Goal: Information Seeking & Learning: Learn about a topic

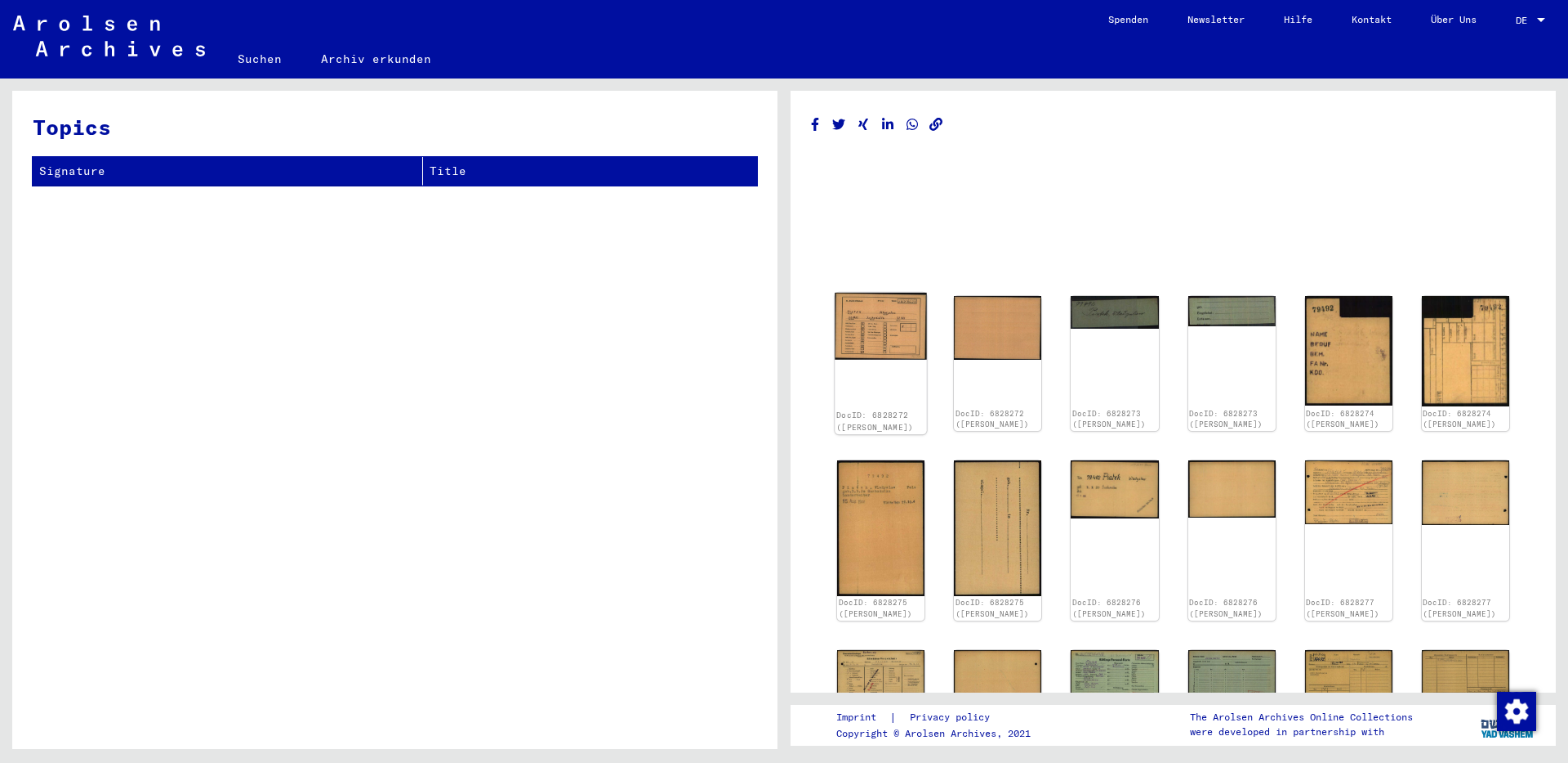
click at [895, 335] on img at bounding box center [880, 325] width 92 height 66
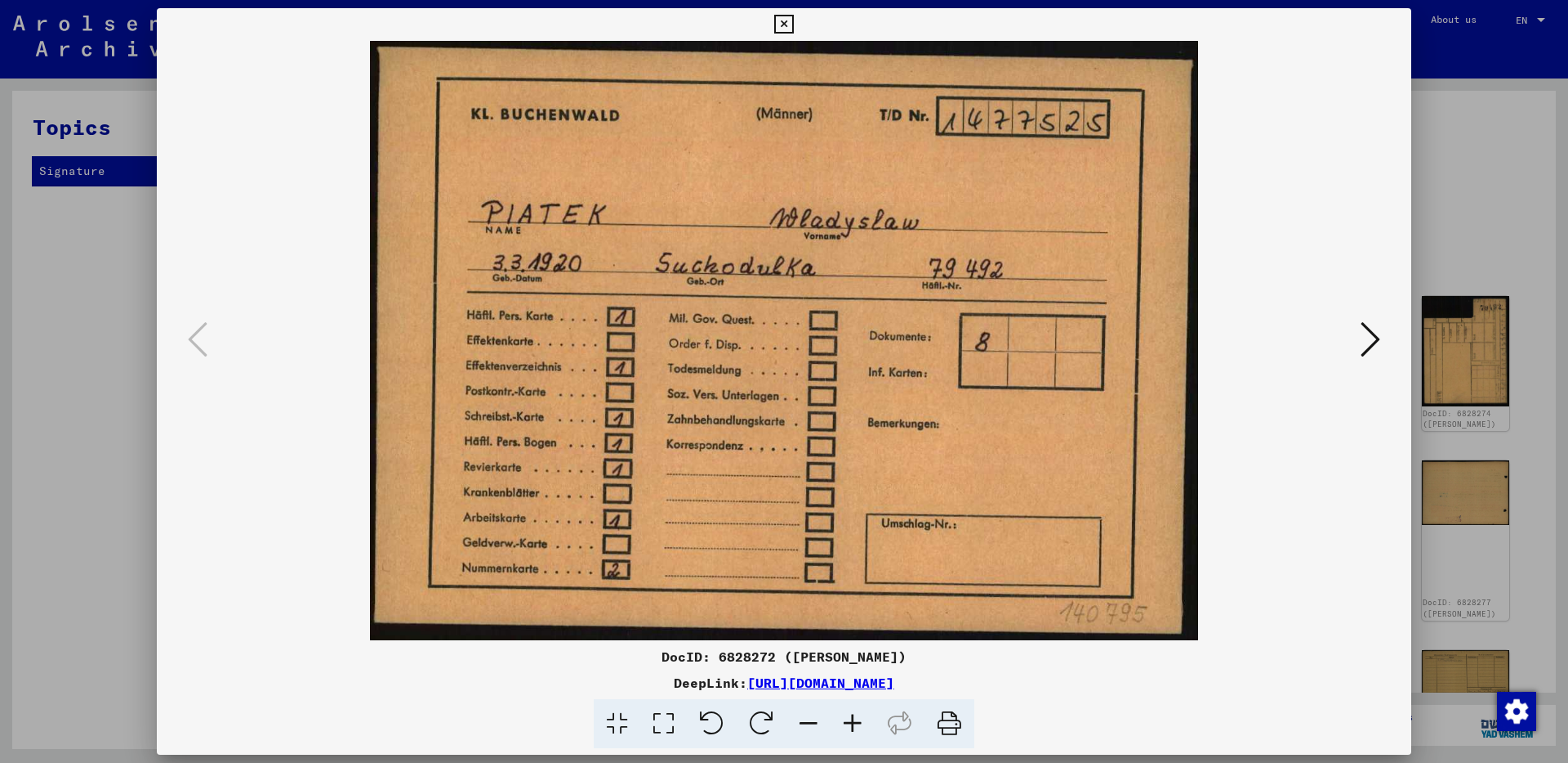
click at [1371, 339] on icon at bounding box center [1370, 340] width 20 height 40
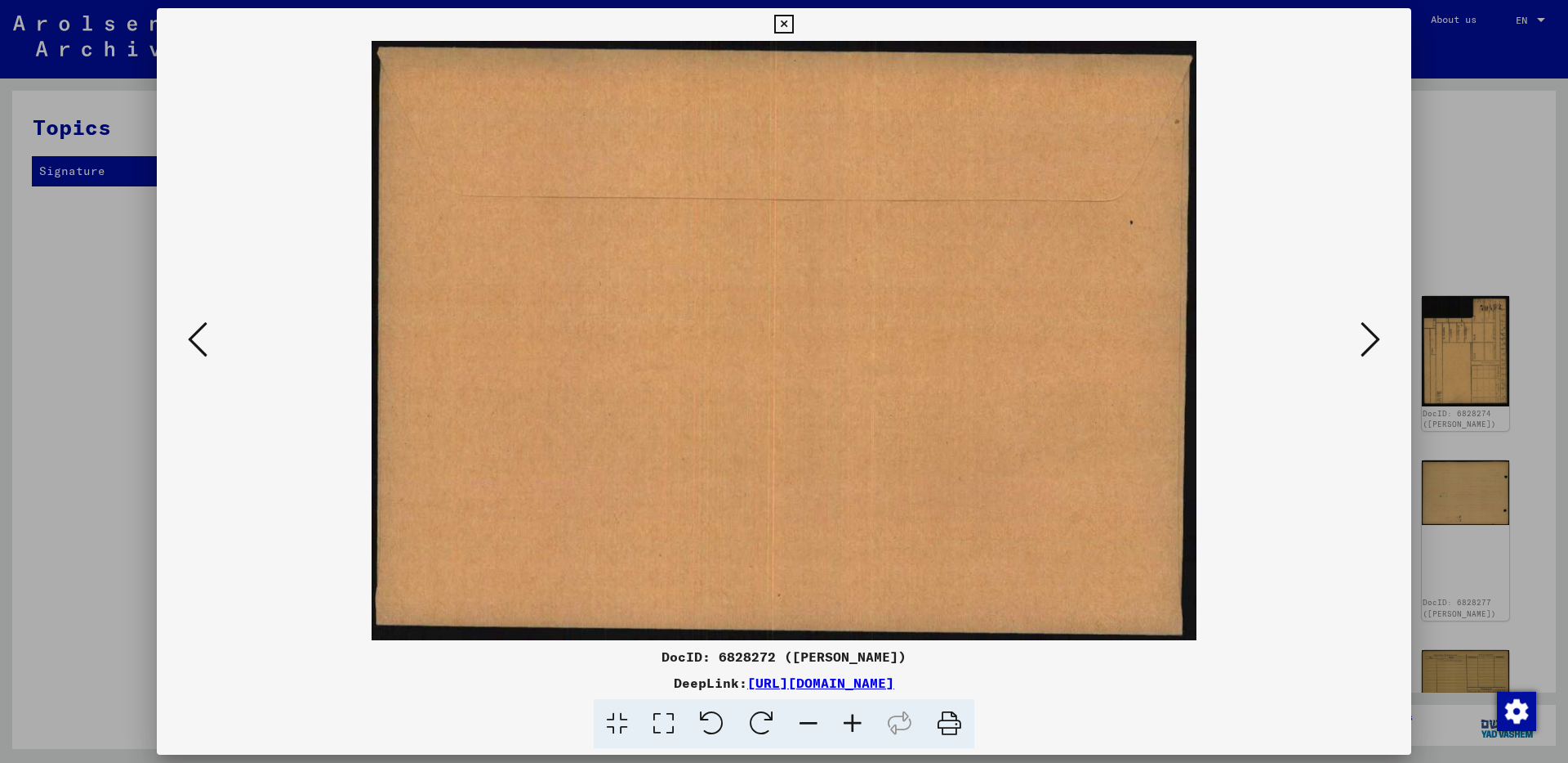
click at [1371, 339] on icon at bounding box center [1370, 340] width 20 height 40
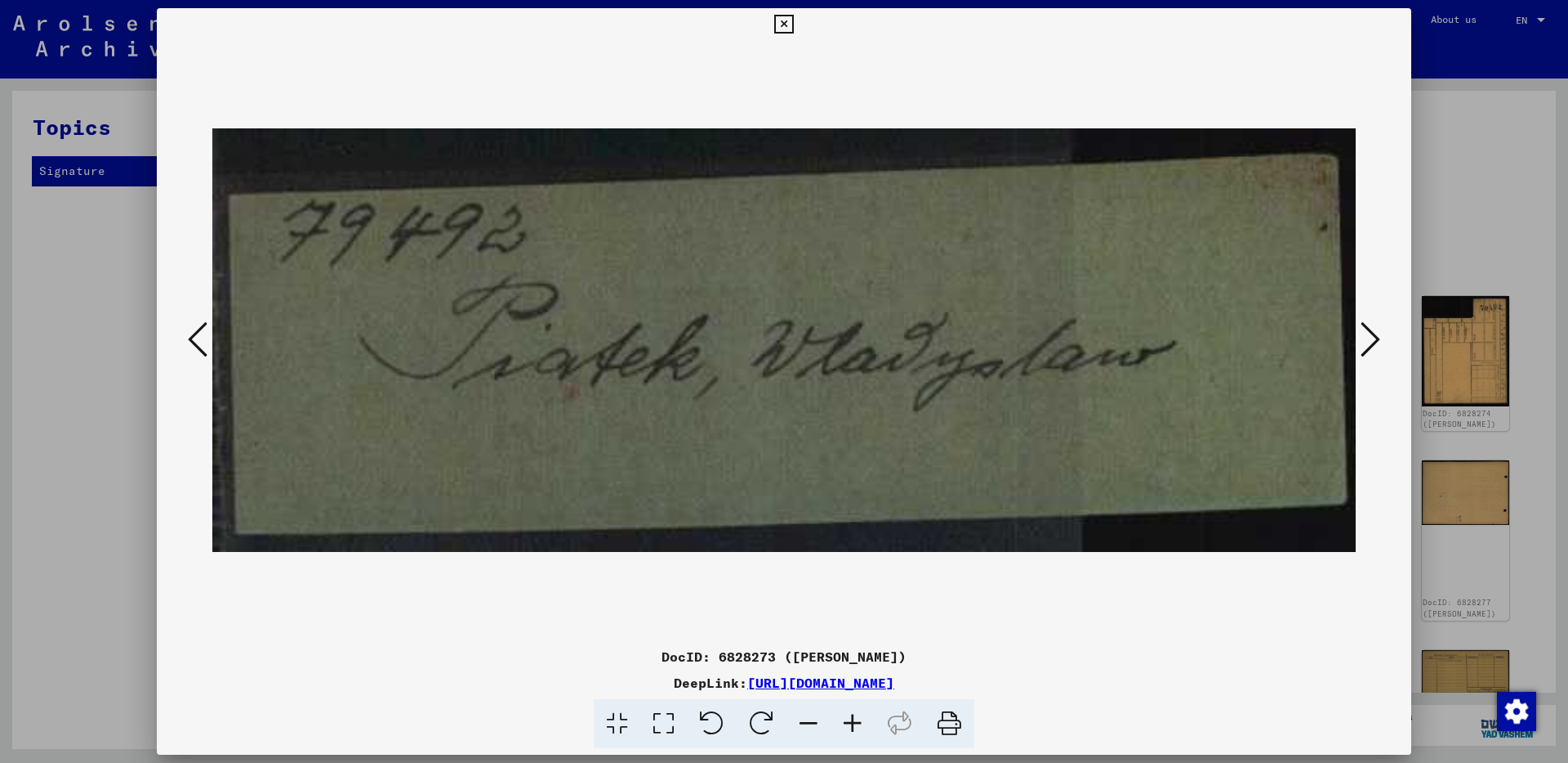
click at [1371, 339] on icon at bounding box center [1370, 340] width 20 height 40
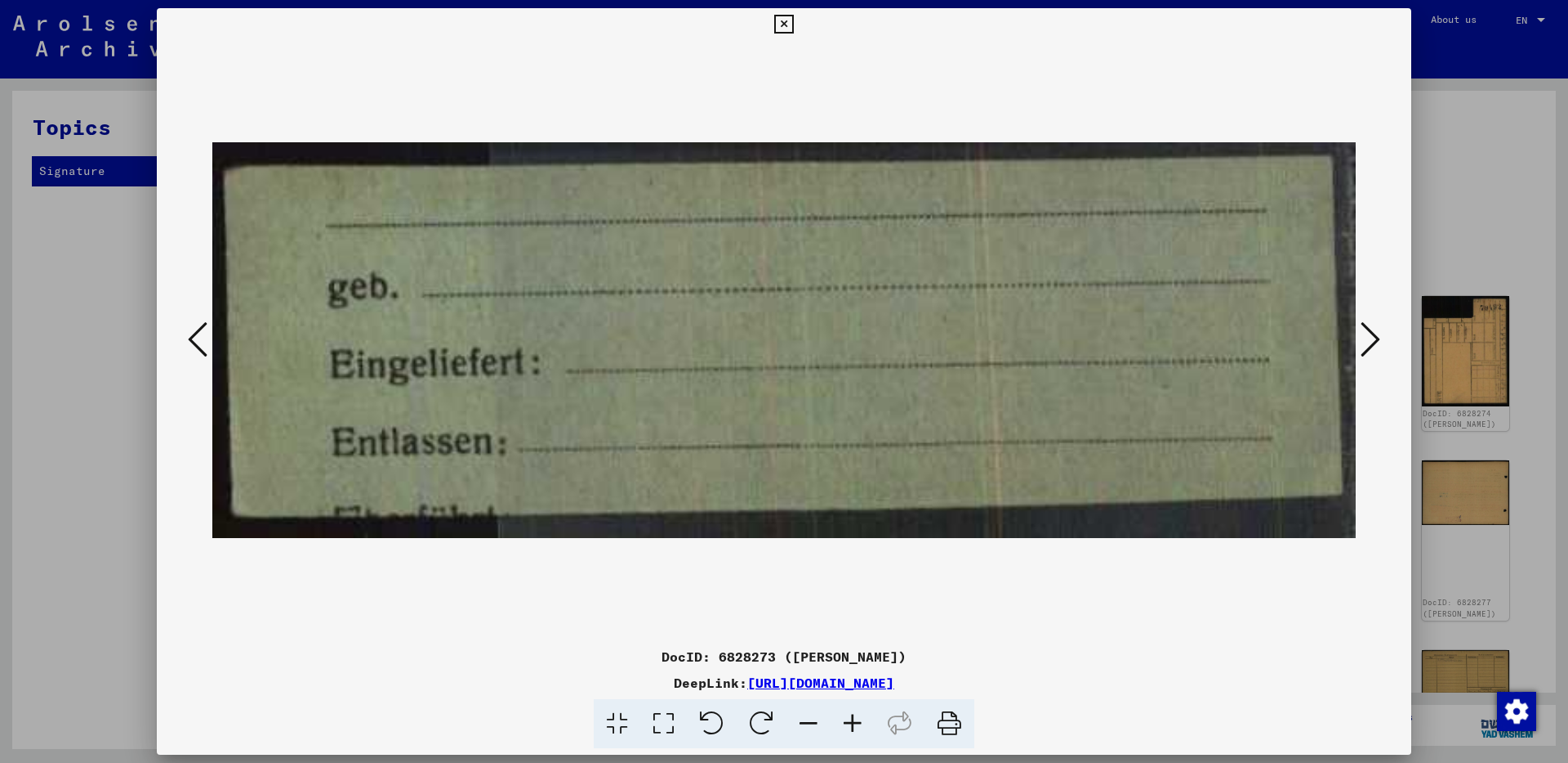
click at [1371, 339] on icon at bounding box center [1370, 340] width 20 height 40
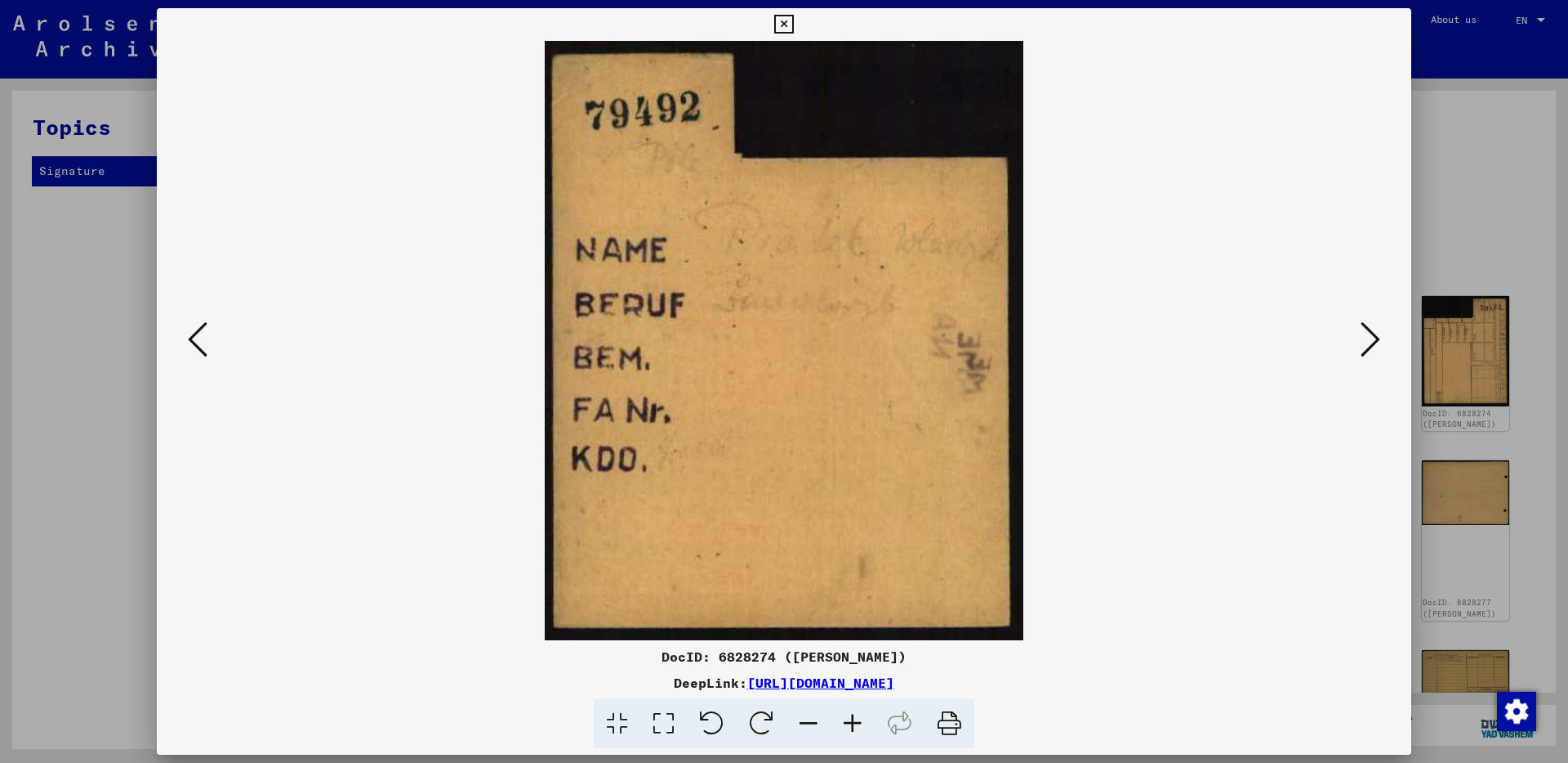
click at [1372, 341] on icon at bounding box center [1370, 340] width 20 height 40
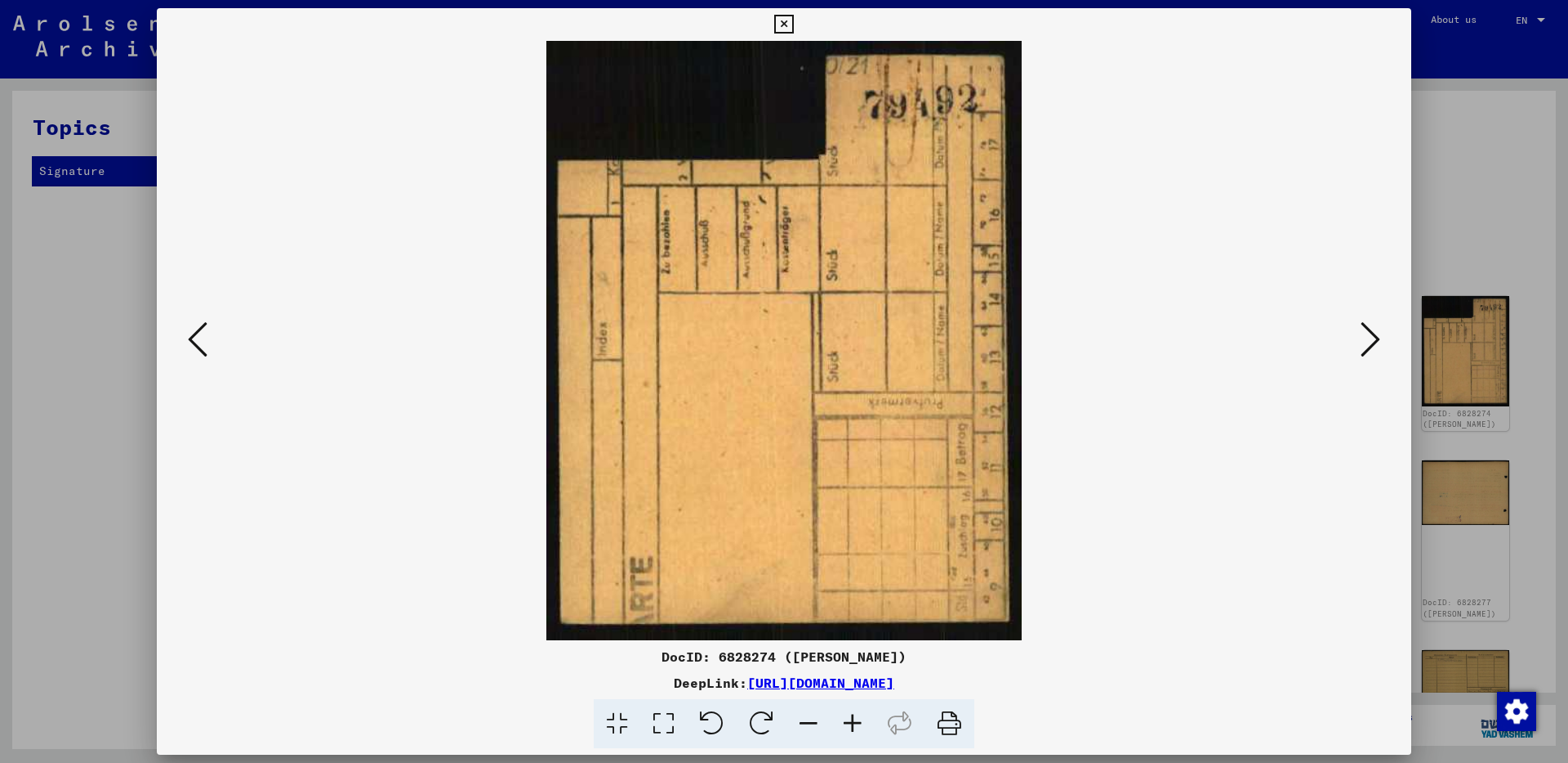
click at [767, 715] on icon at bounding box center [762, 723] width 50 height 50
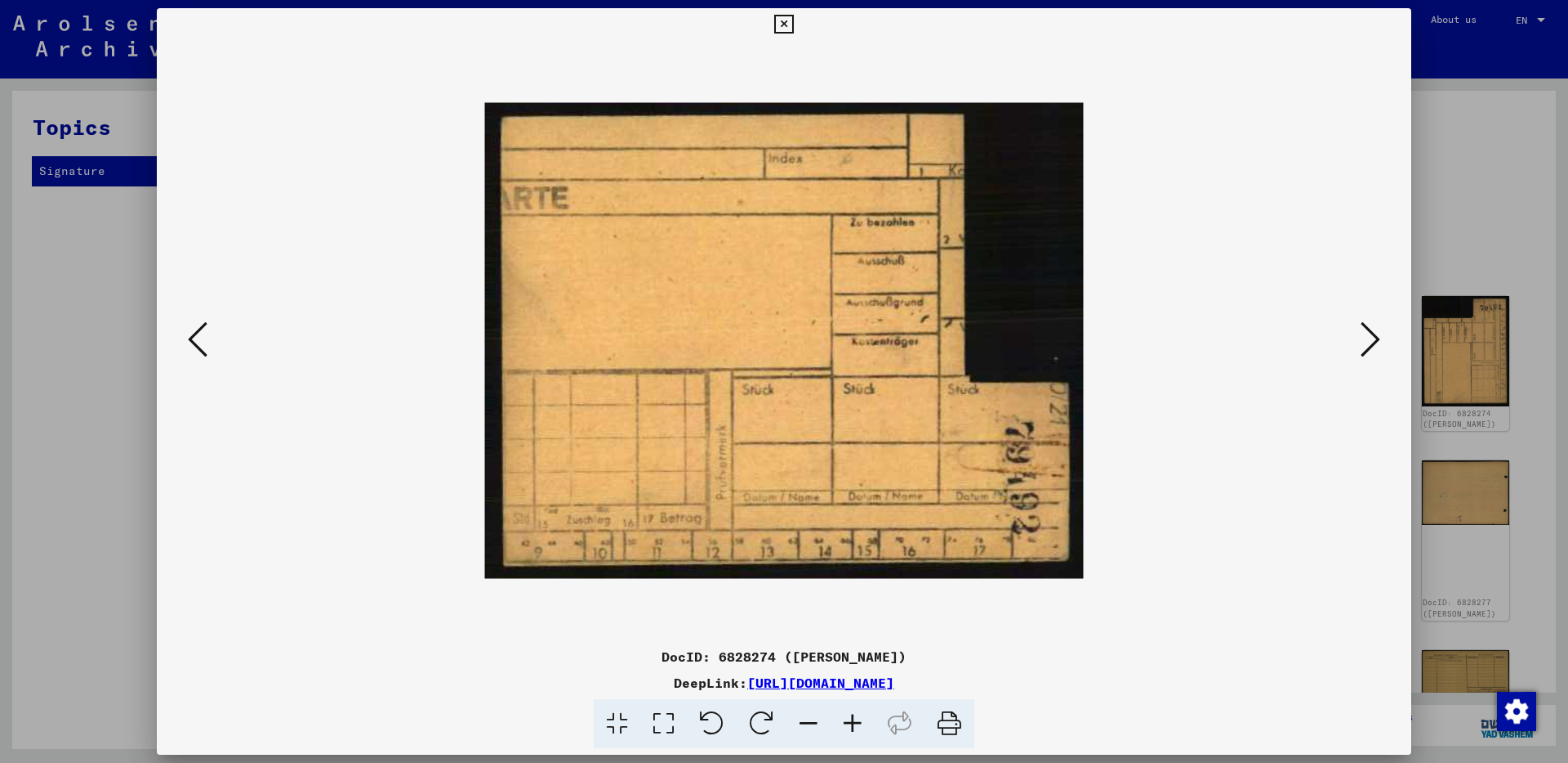
click at [1374, 342] on icon at bounding box center [1370, 340] width 20 height 40
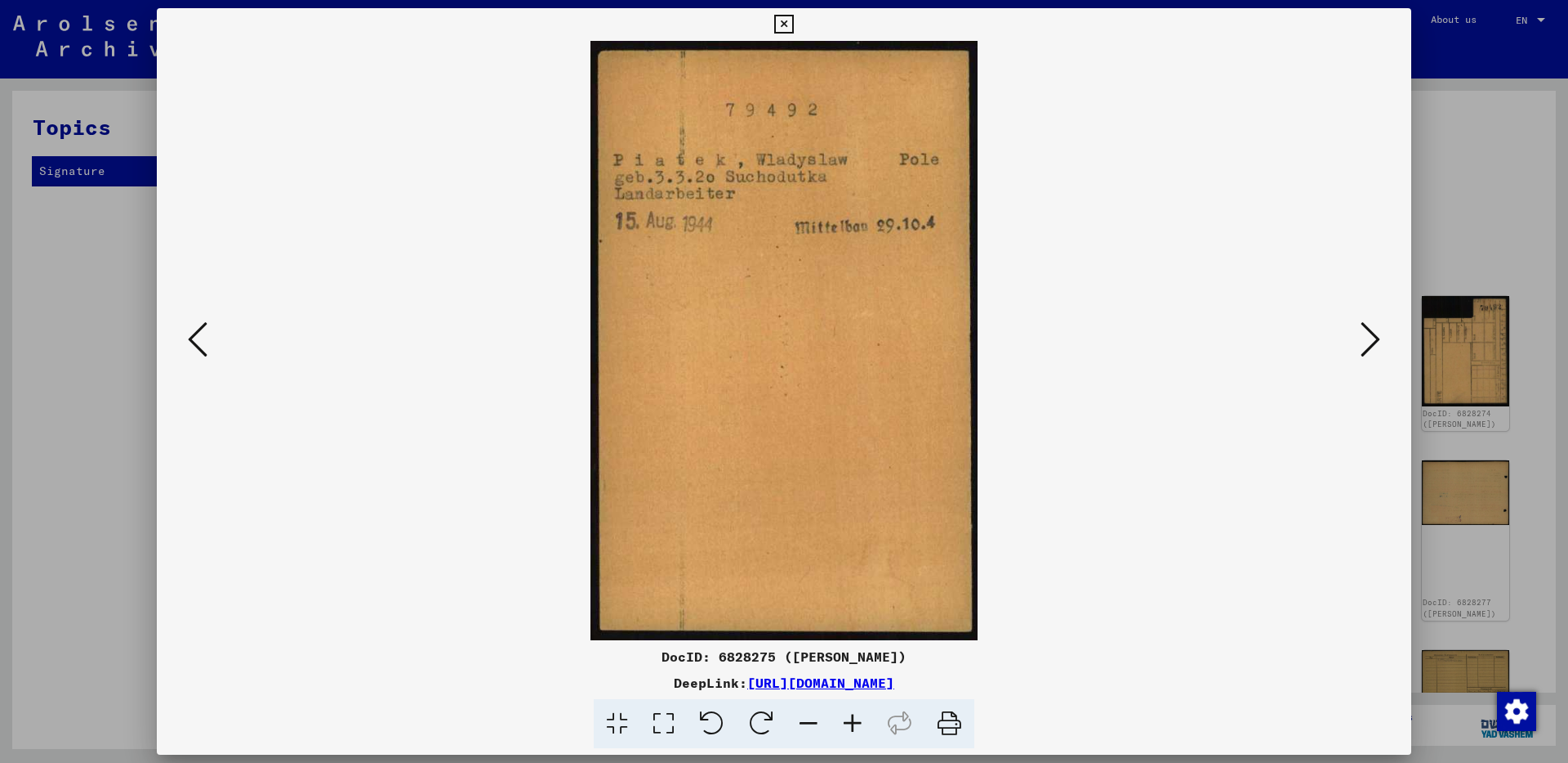
click at [1369, 337] on icon at bounding box center [1370, 340] width 20 height 40
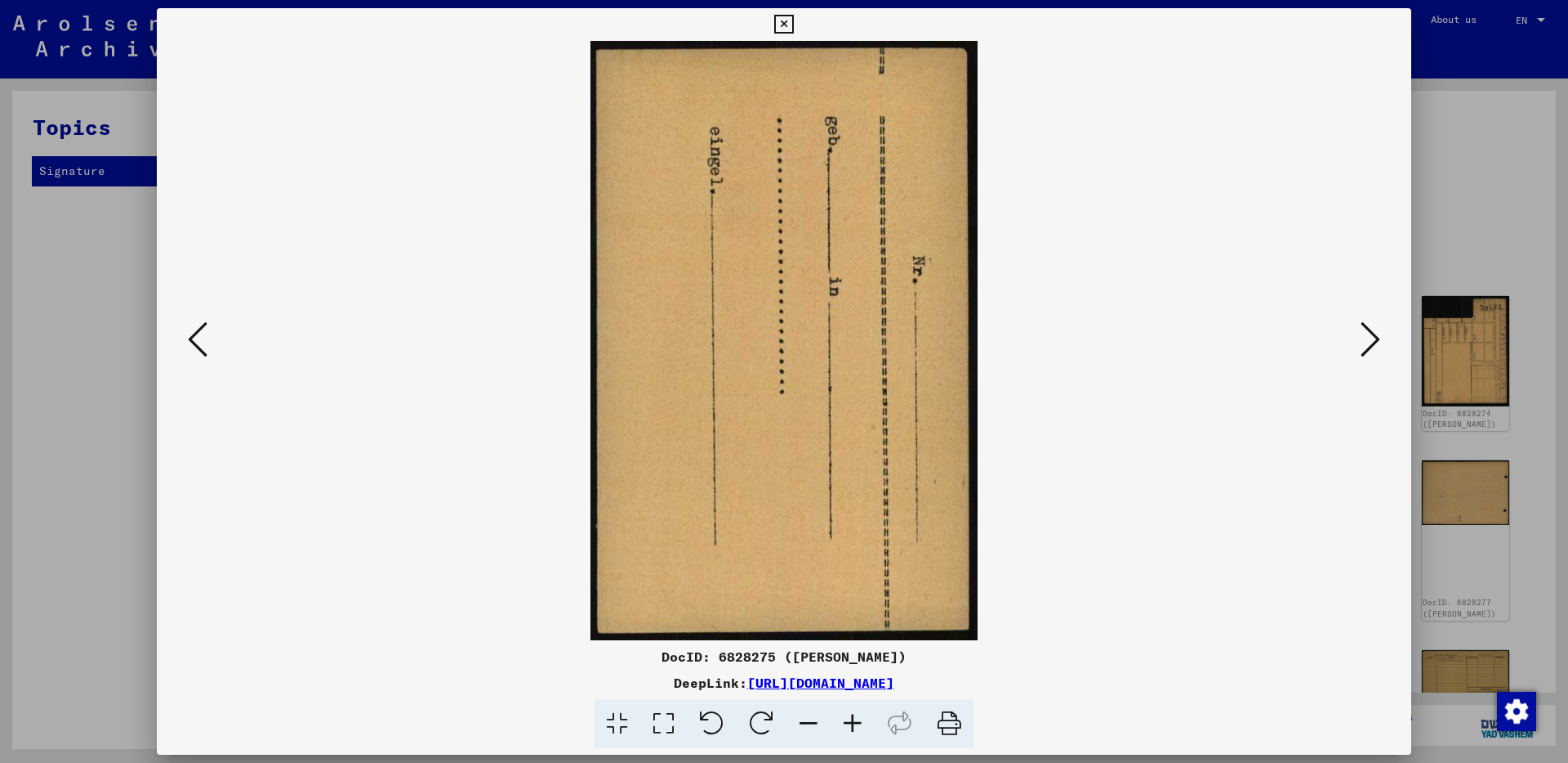
click at [718, 731] on icon at bounding box center [712, 723] width 50 height 50
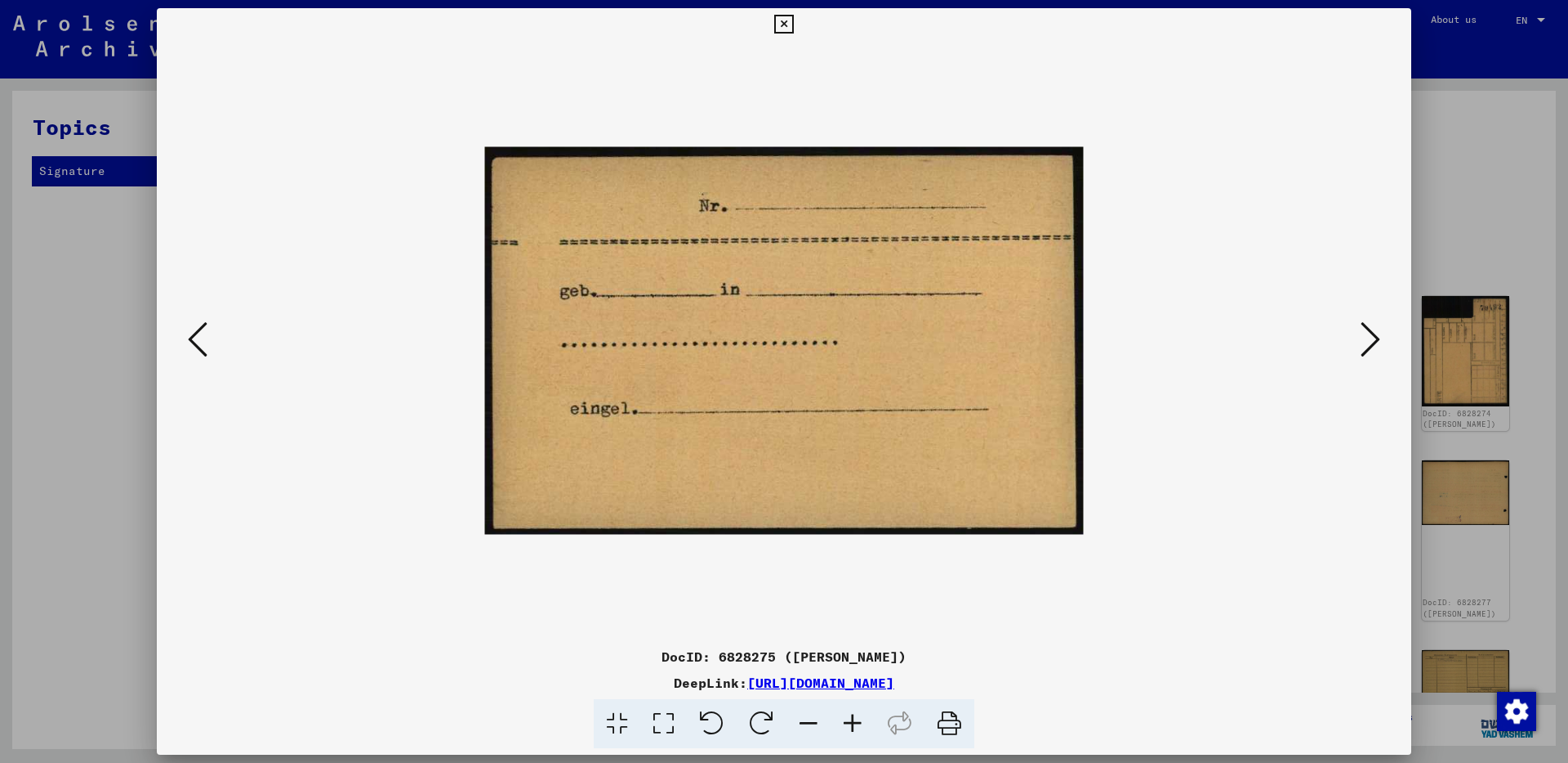
click at [1380, 331] on icon at bounding box center [1370, 340] width 20 height 40
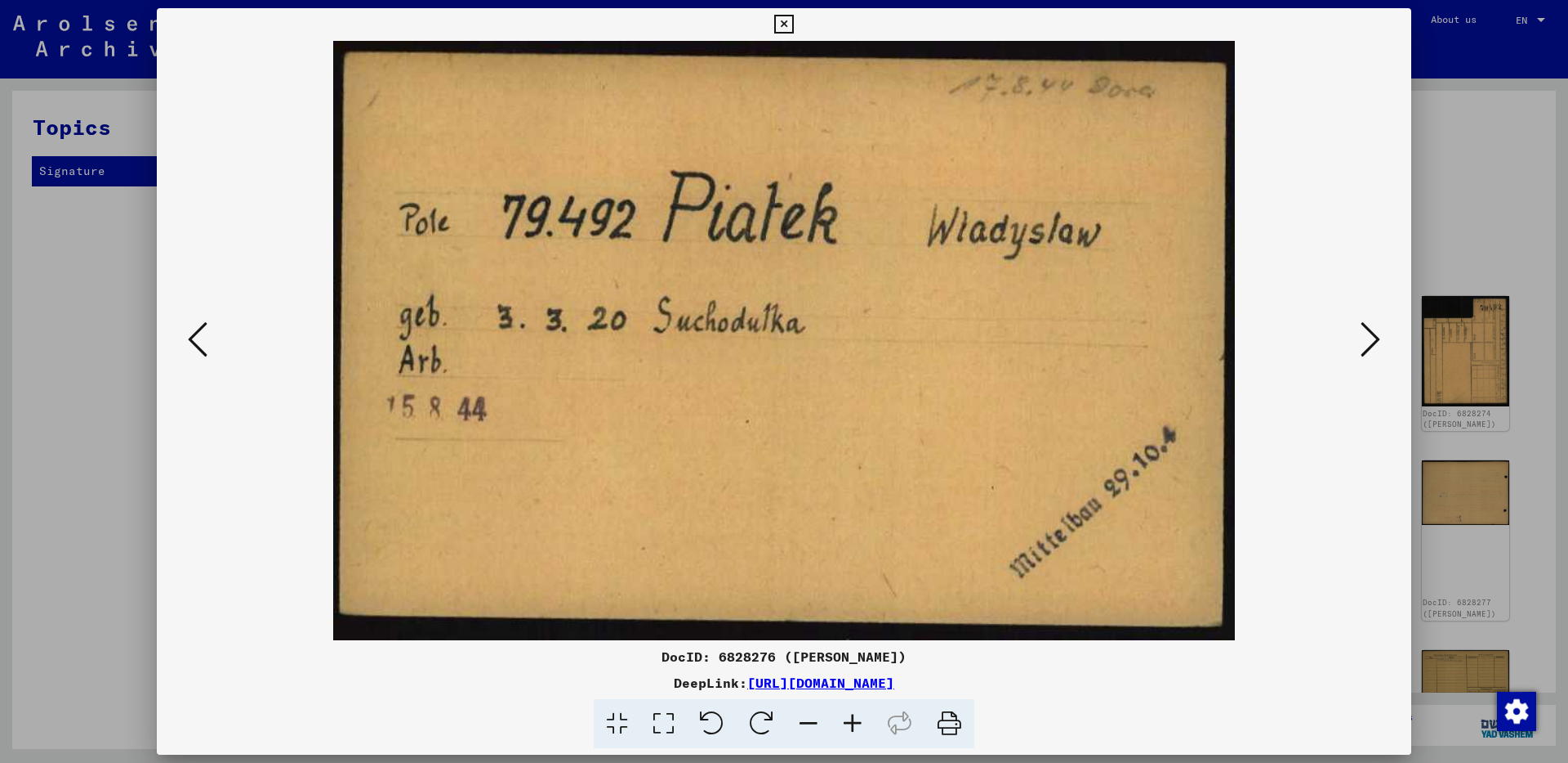
click at [1380, 331] on icon at bounding box center [1370, 340] width 20 height 40
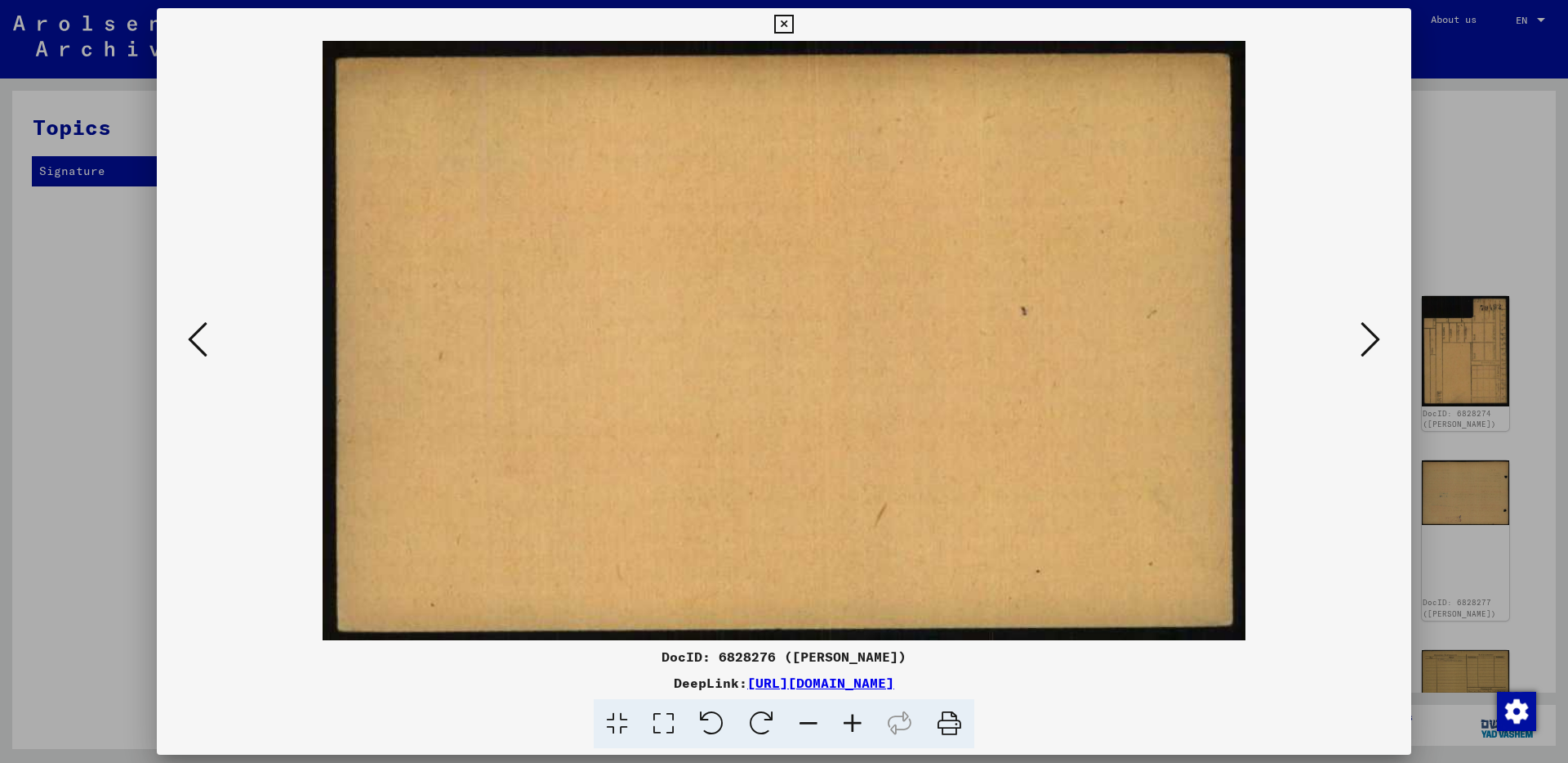
click at [1380, 331] on icon at bounding box center [1370, 340] width 20 height 40
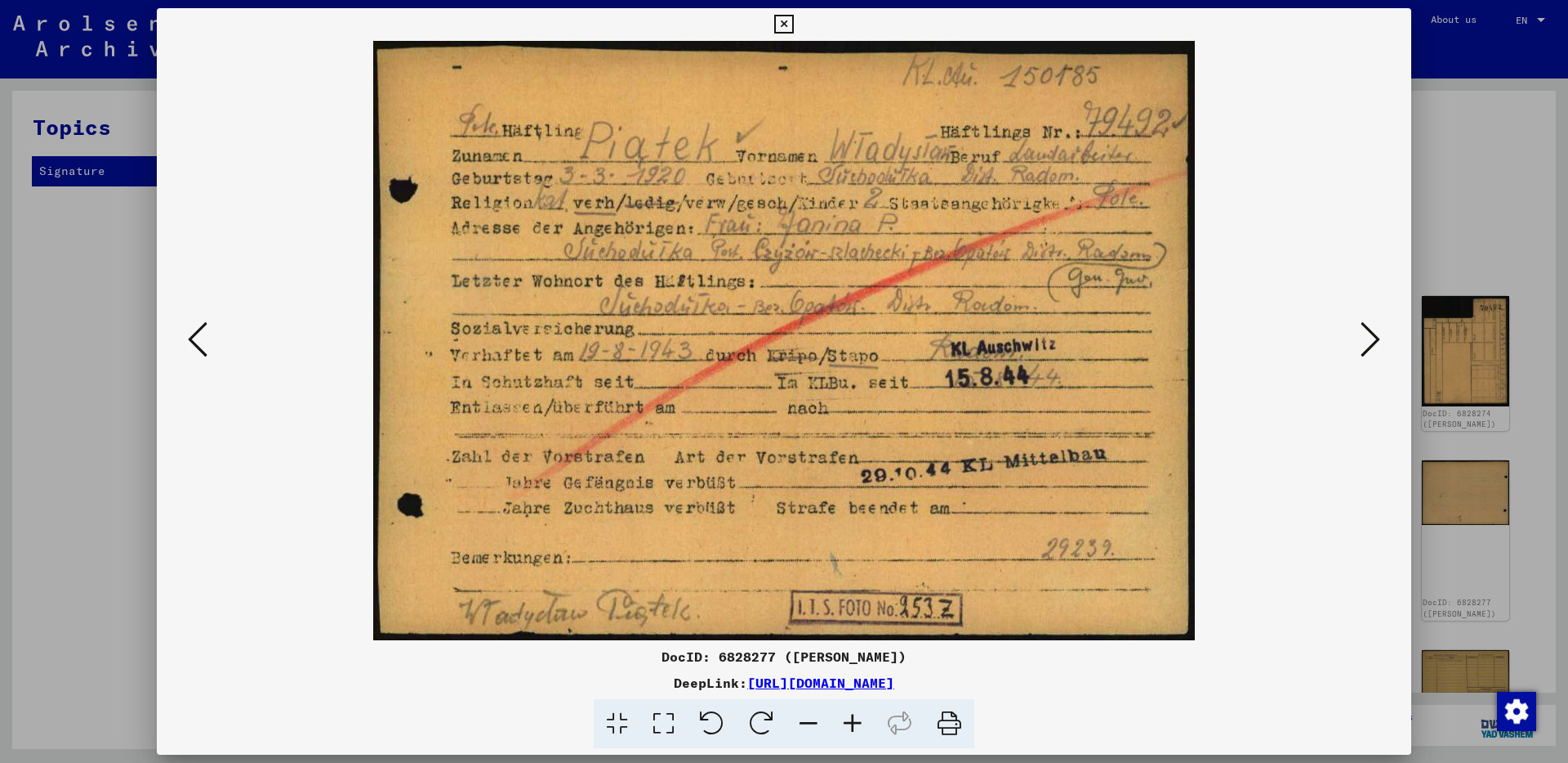
click at [1369, 329] on icon at bounding box center [1370, 340] width 20 height 40
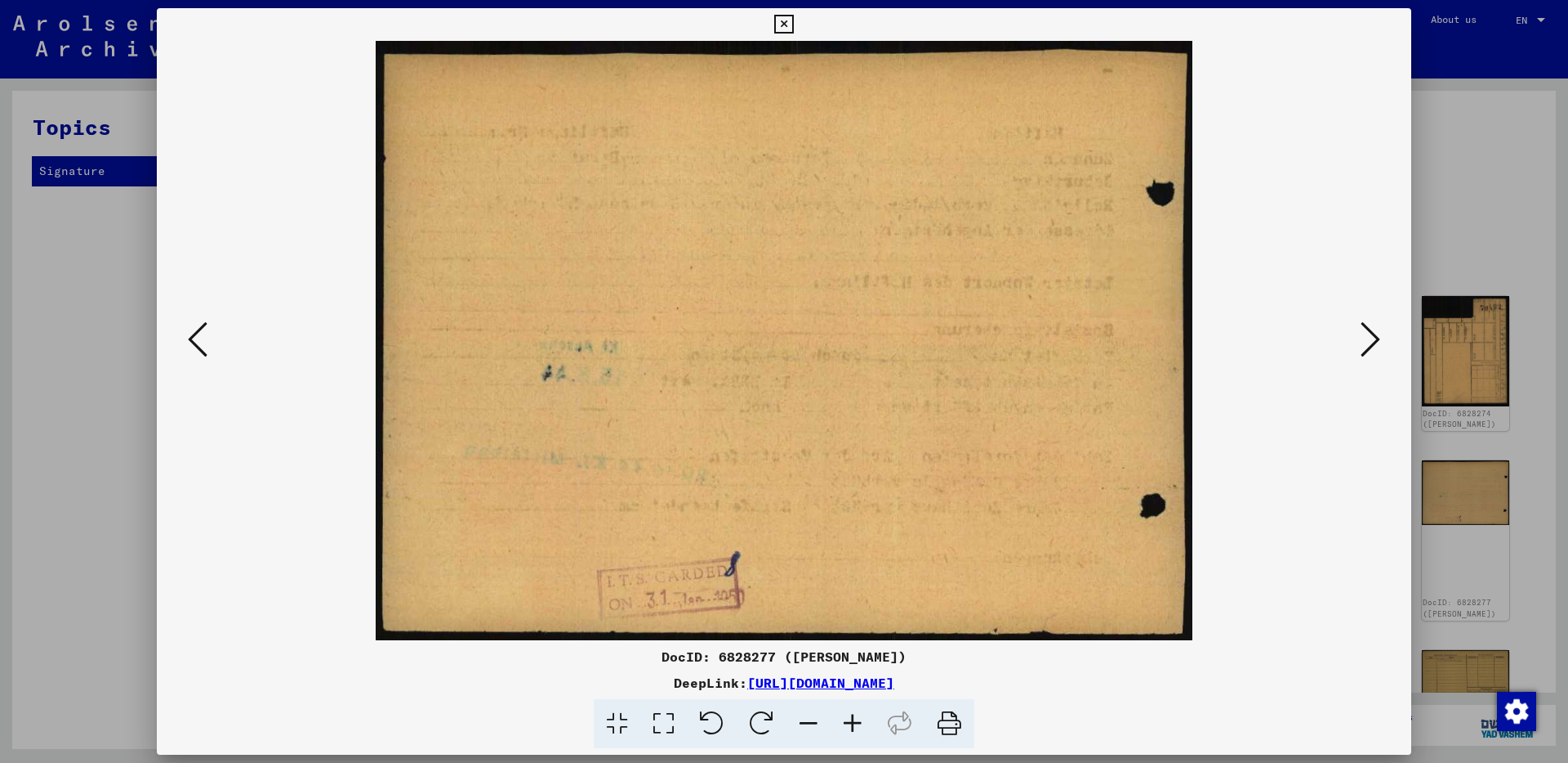
click at [1369, 329] on icon at bounding box center [1370, 340] width 20 height 40
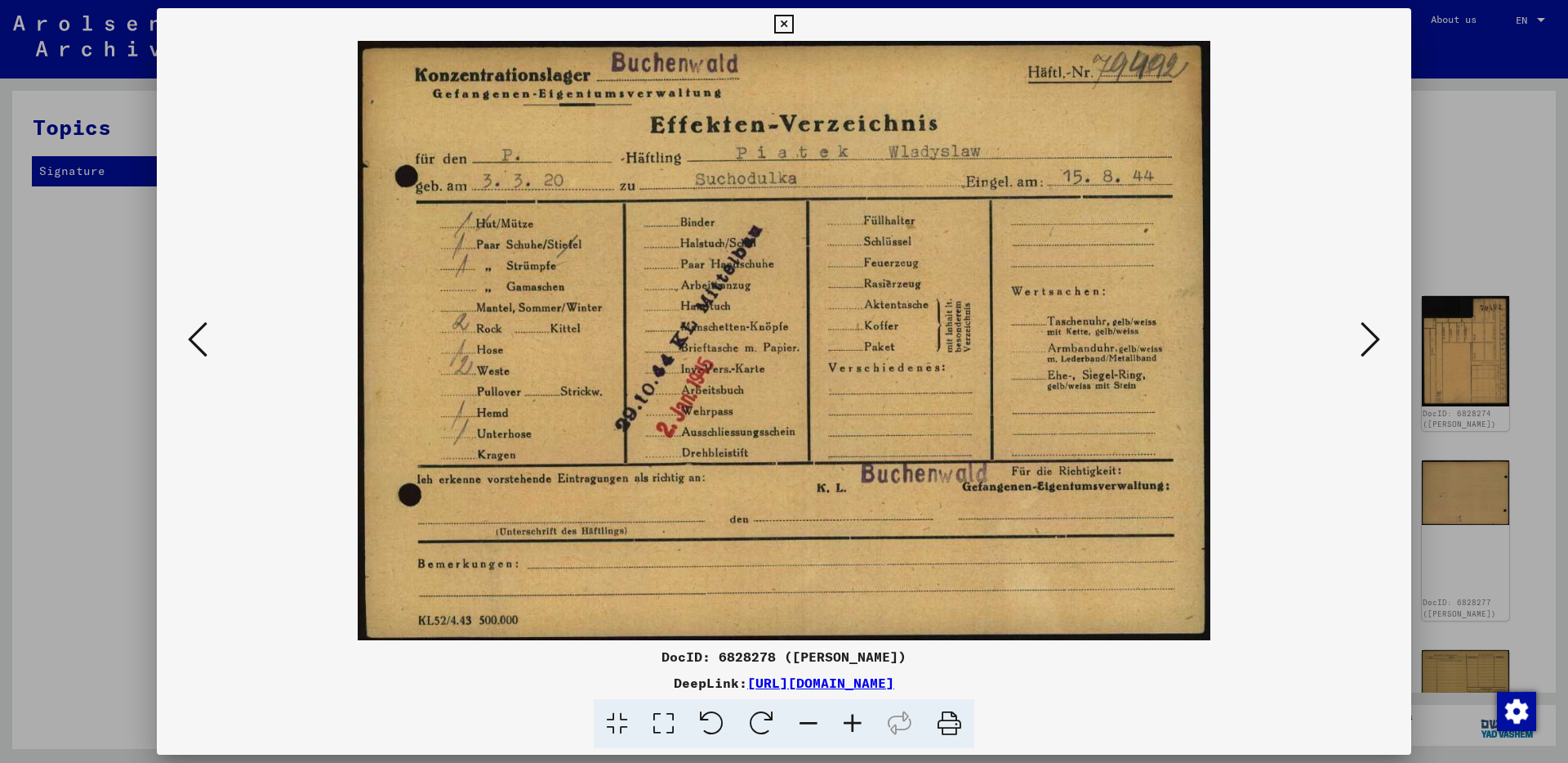
click at [1375, 337] on icon at bounding box center [1370, 340] width 20 height 40
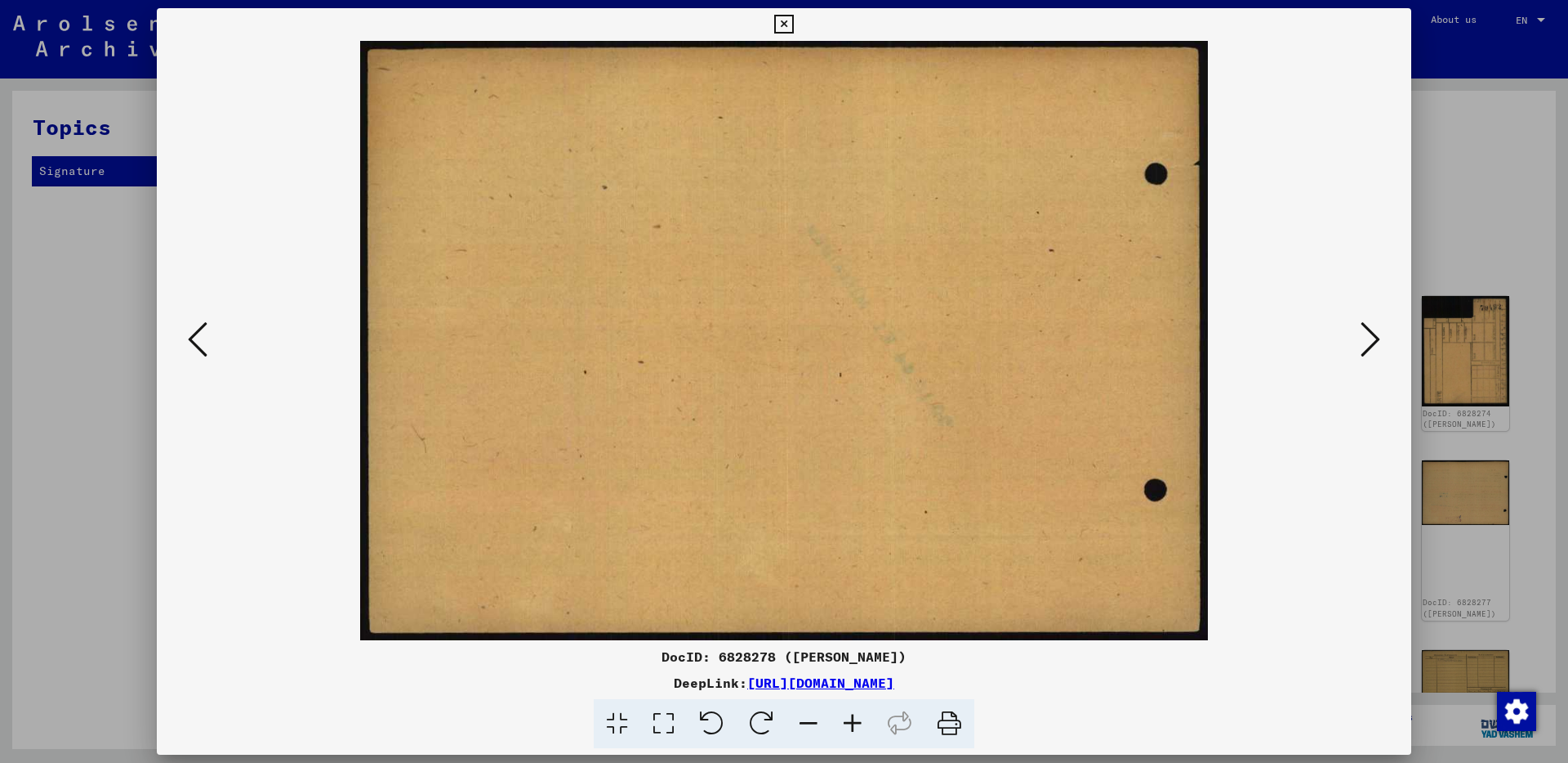
click at [1375, 337] on icon at bounding box center [1370, 340] width 20 height 40
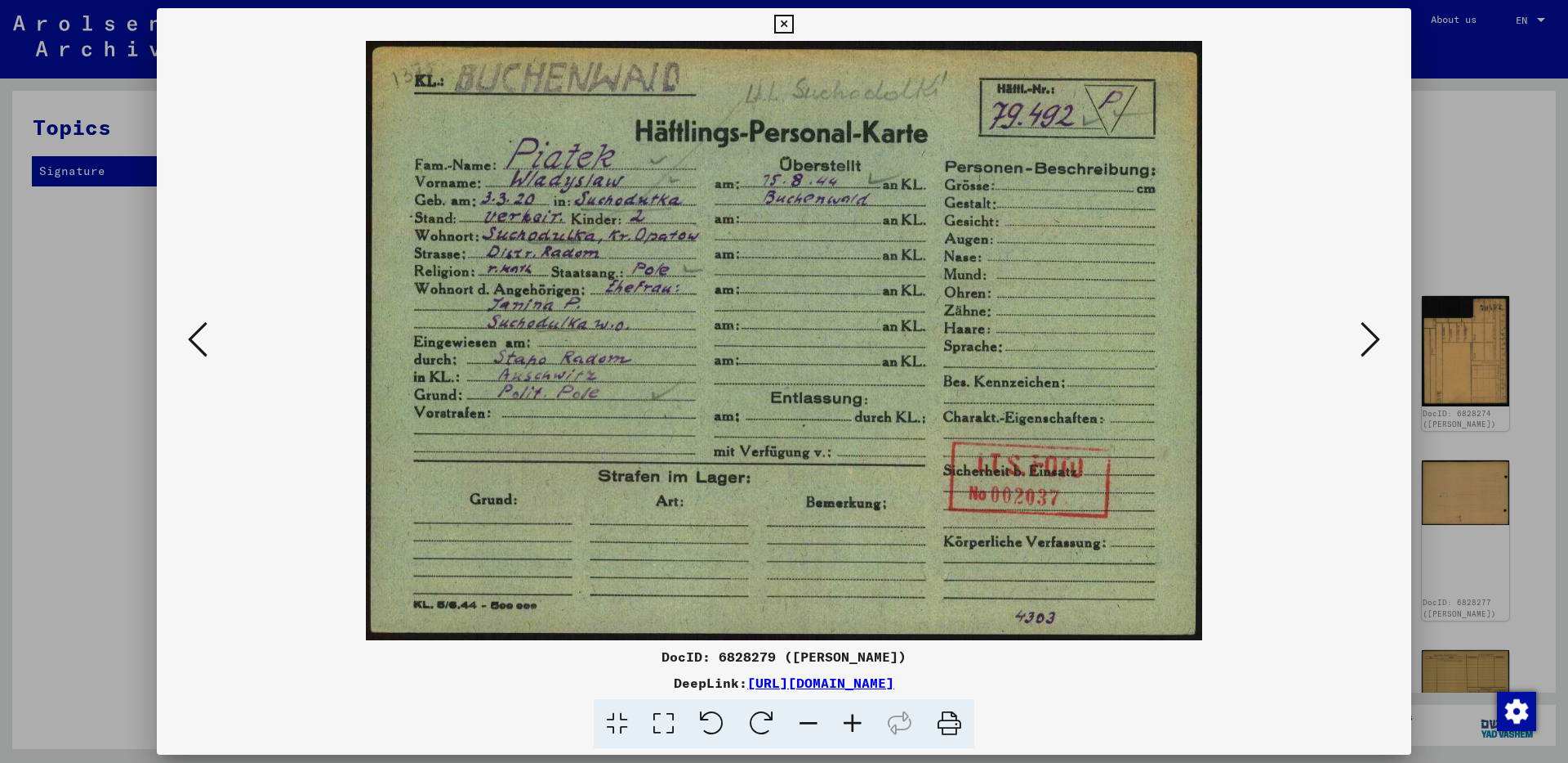
click at [1373, 341] on icon at bounding box center [1370, 340] width 20 height 40
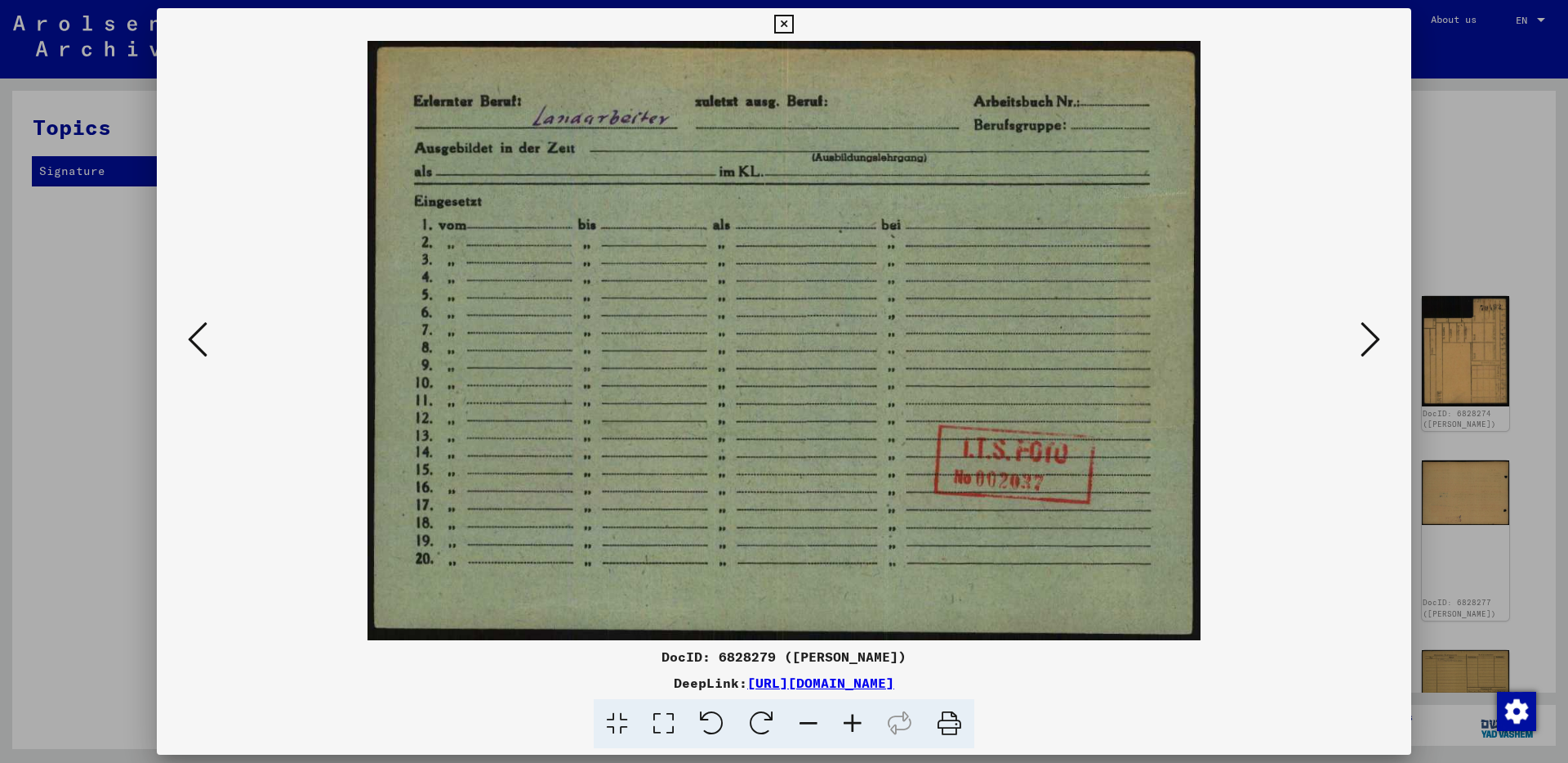
click at [1374, 340] on icon at bounding box center [1370, 340] width 20 height 40
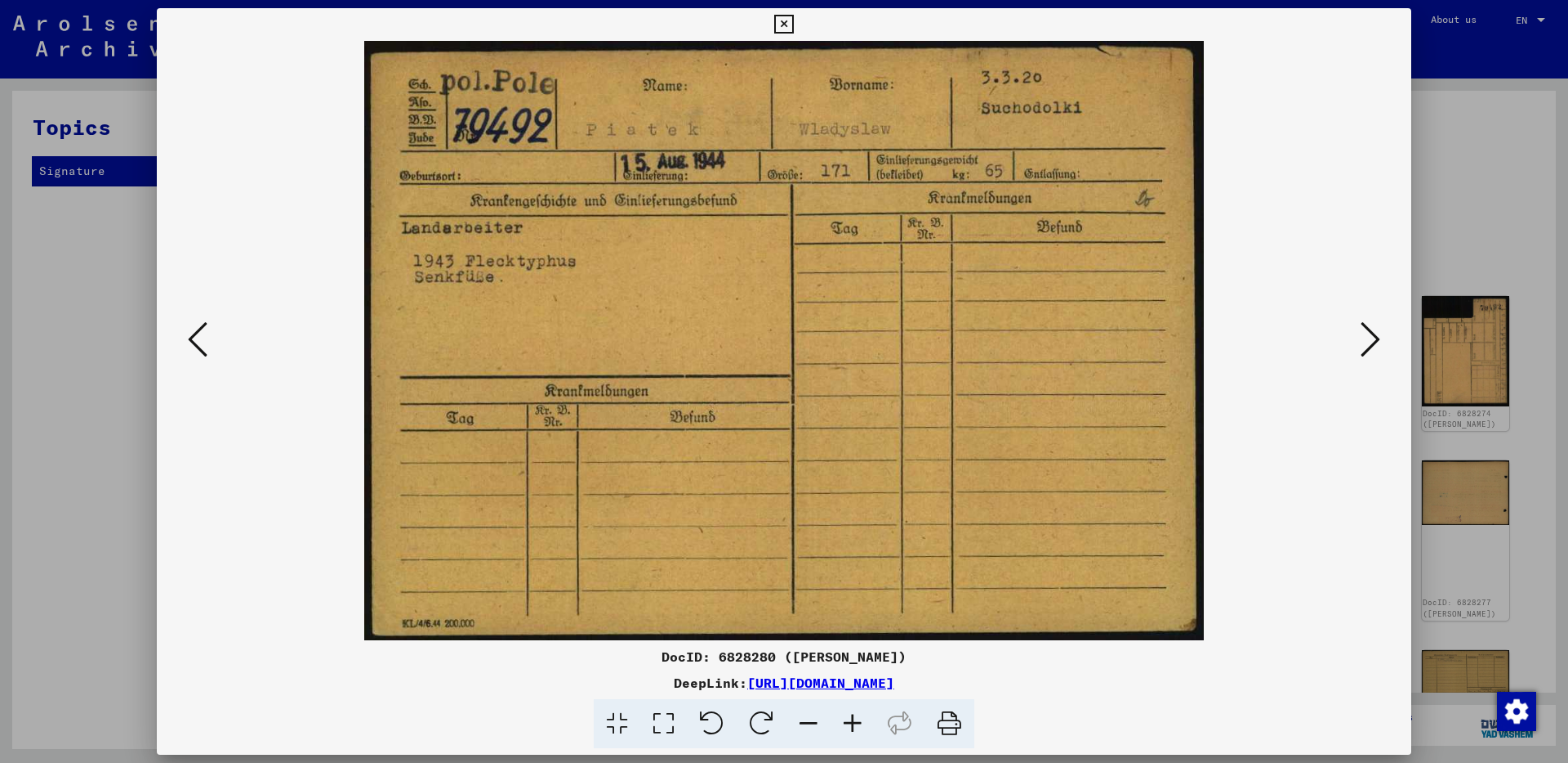
click at [1374, 340] on icon at bounding box center [1370, 340] width 20 height 40
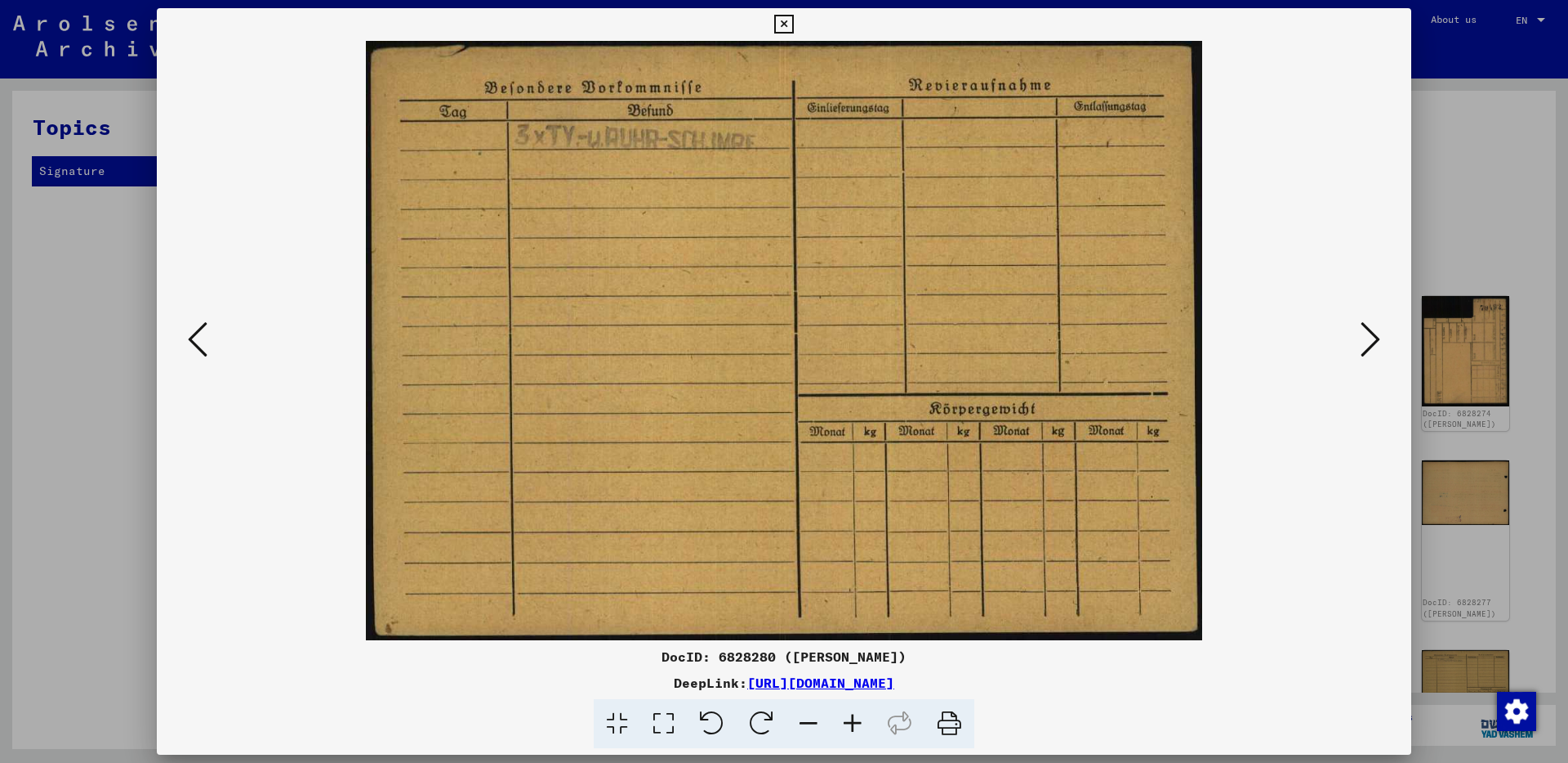
click at [1374, 340] on icon at bounding box center [1370, 340] width 20 height 40
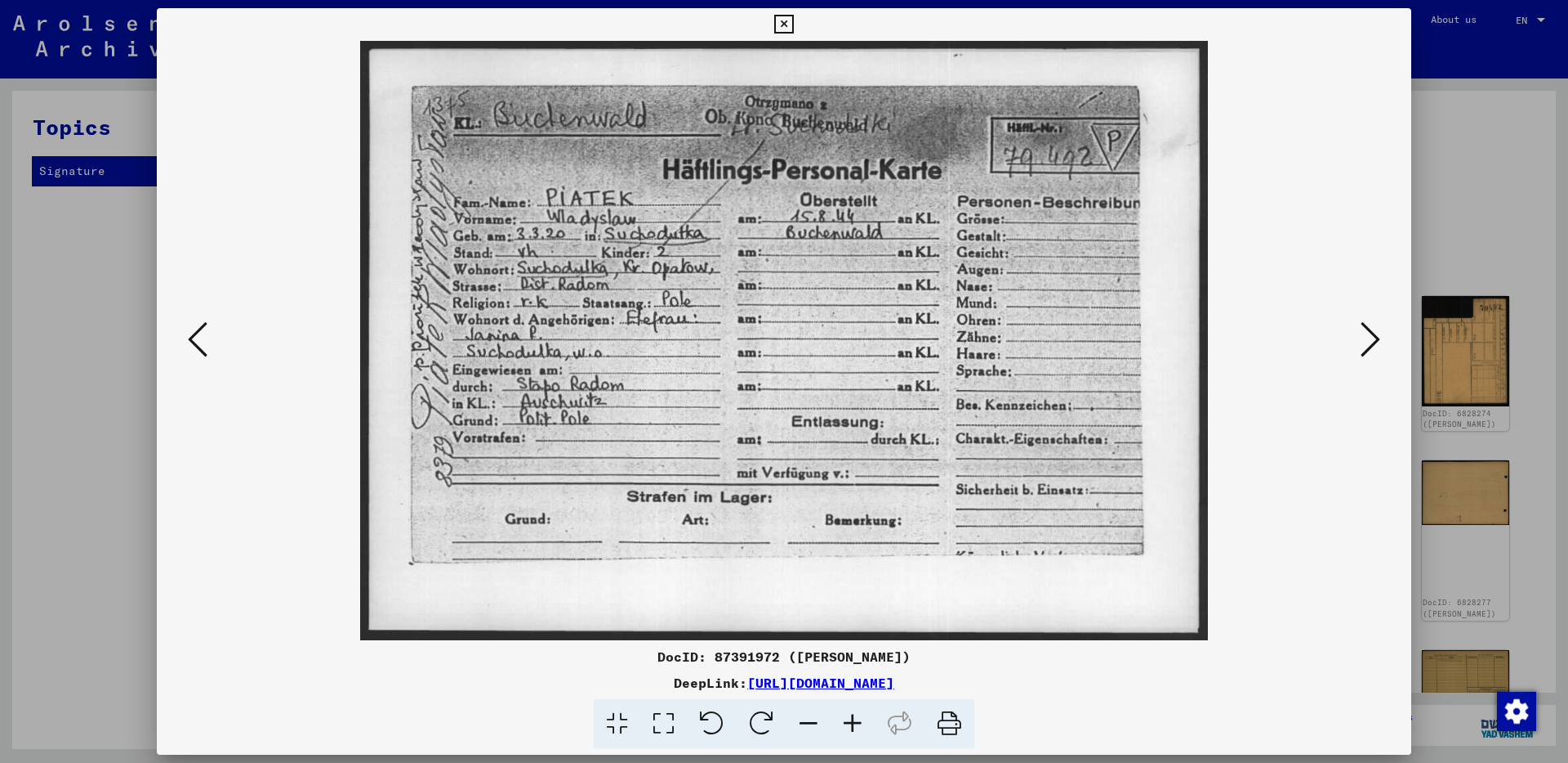
click at [1374, 340] on icon at bounding box center [1370, 340] width 20 height 40
